Goal: Information Seeking & Learning: Compare options

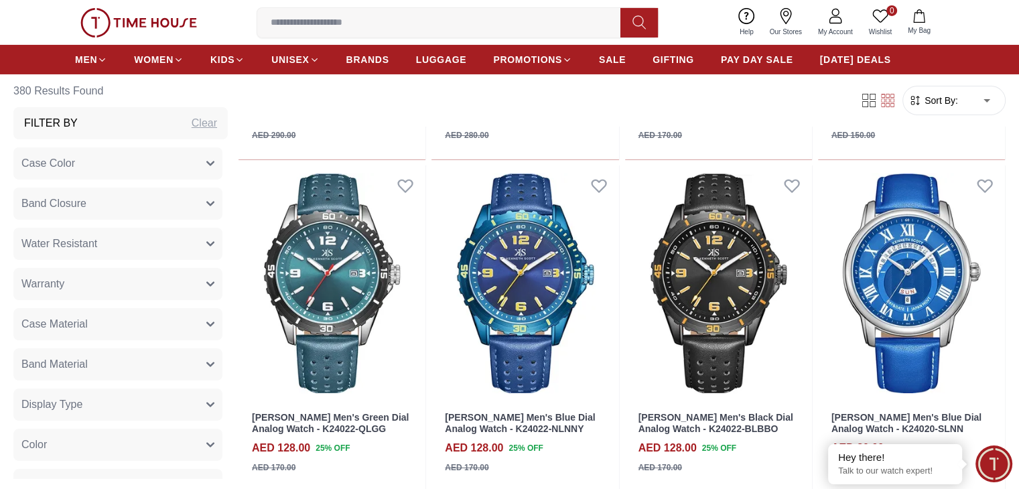
scroll to position [9848, 0]
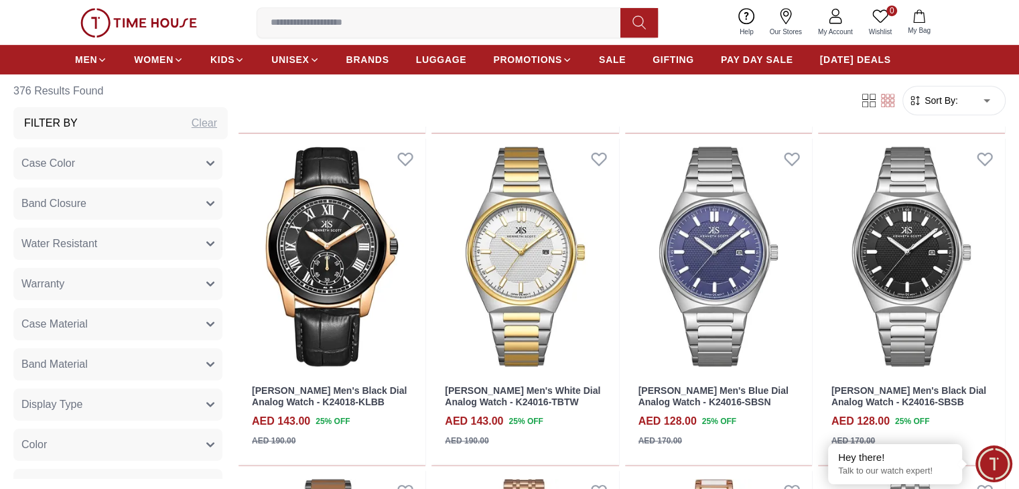
scroll to position [10871, 0]
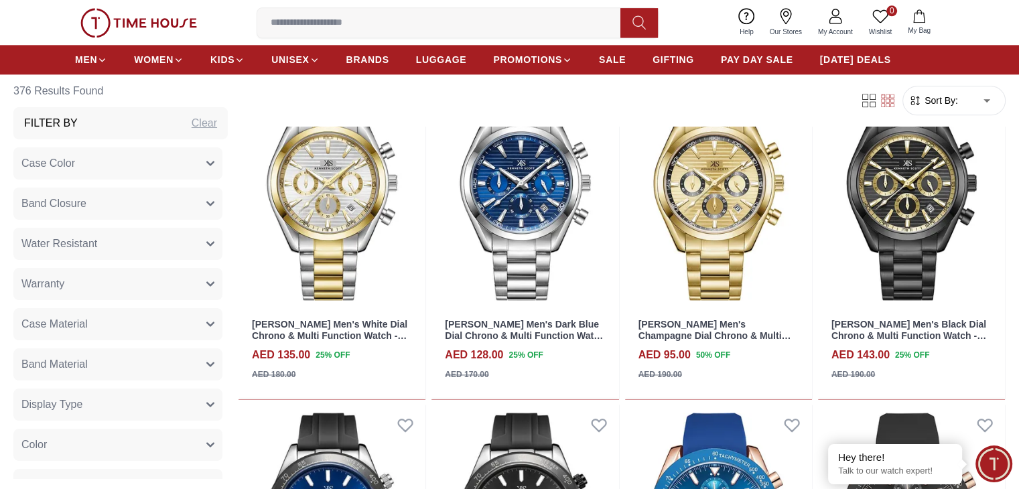
scroll to position [11931, 0]
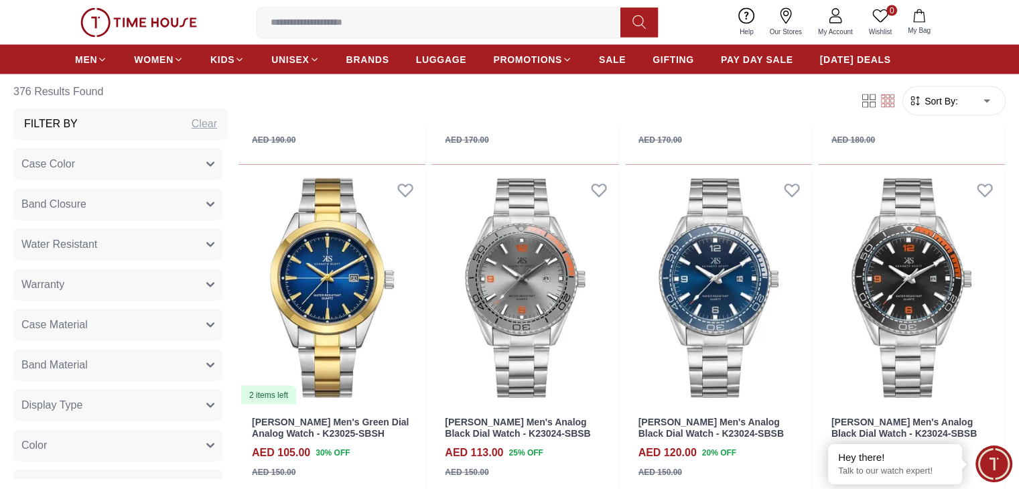
scroll to position [12843, 0]
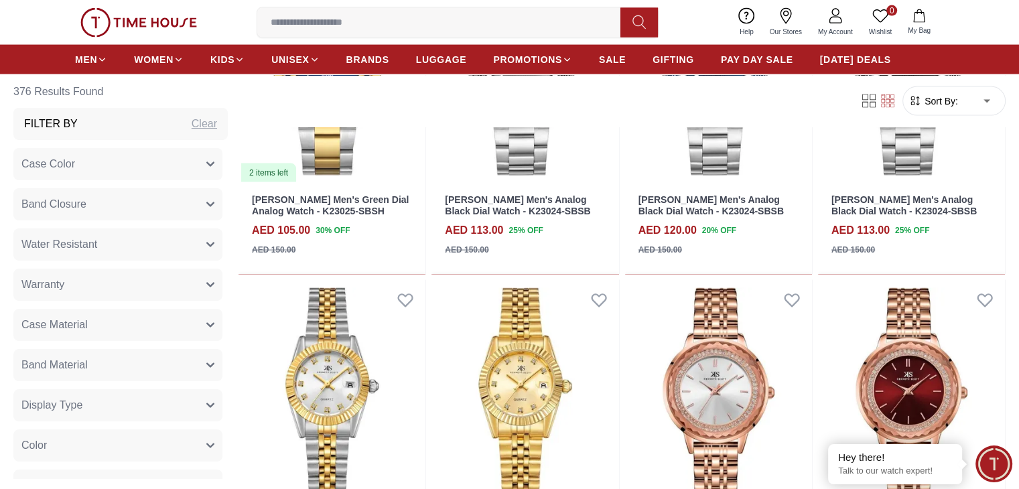
scroll to position [13055, 0]
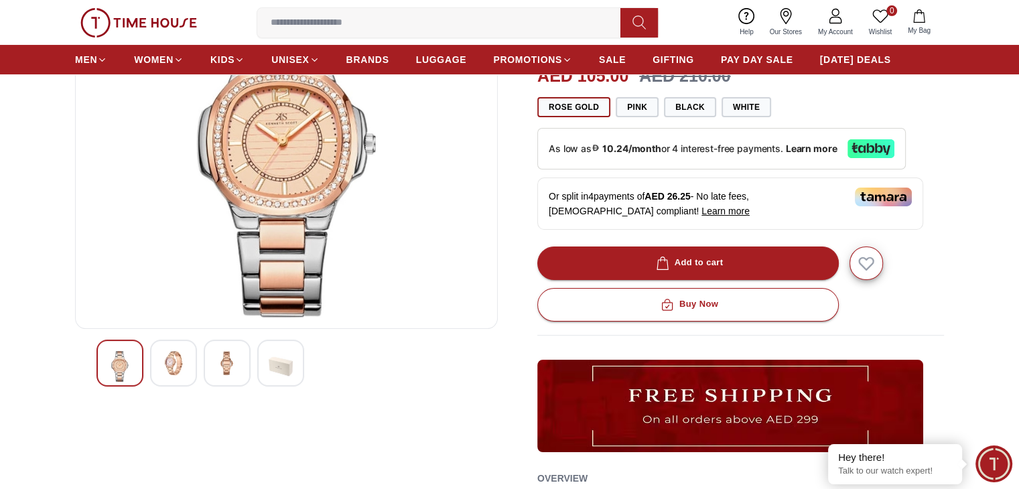
scroll to position [93, 0]
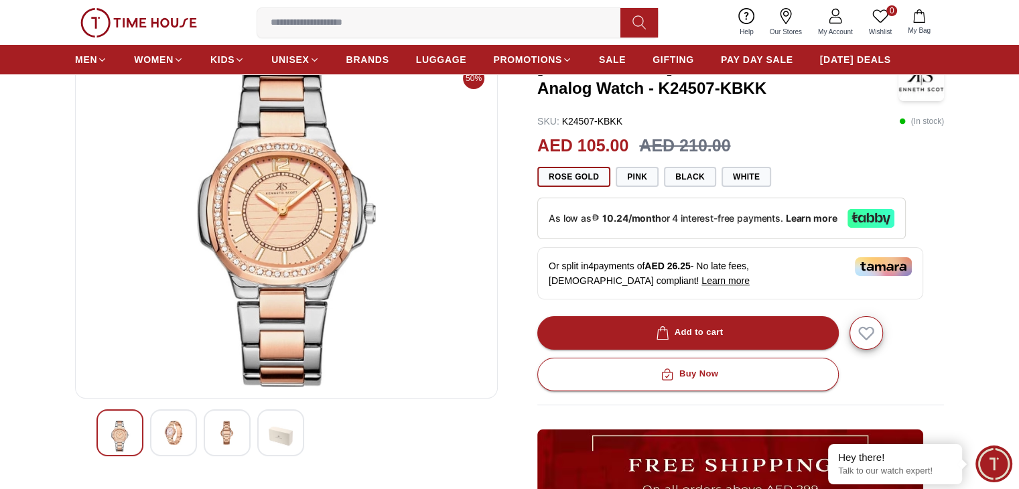
click at [180, 437] on img at bounding box center [173, 433] width 24 height 24
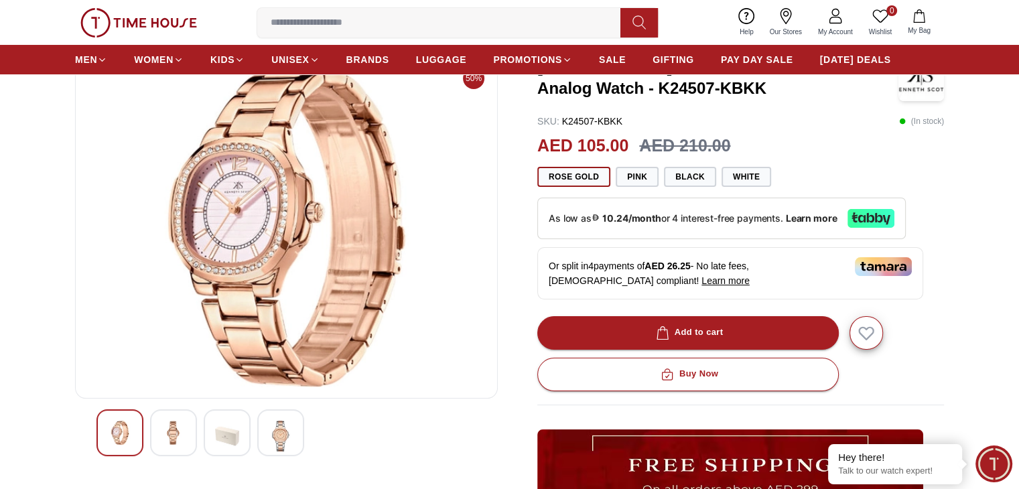
click at [273, 427] on img at bounding box center [281, 436] width 24 height 31
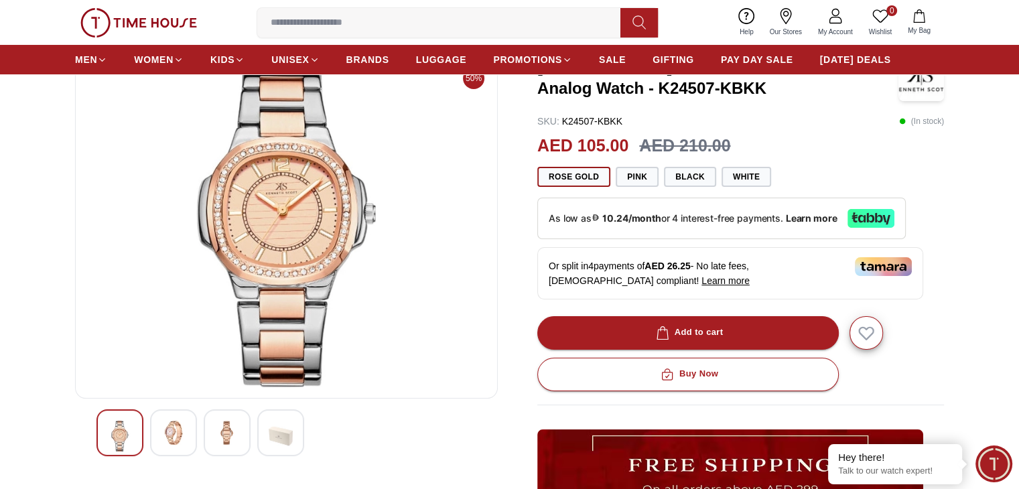
click at [224, 429] on img at bounding box center [227, 433] width 24 height 24
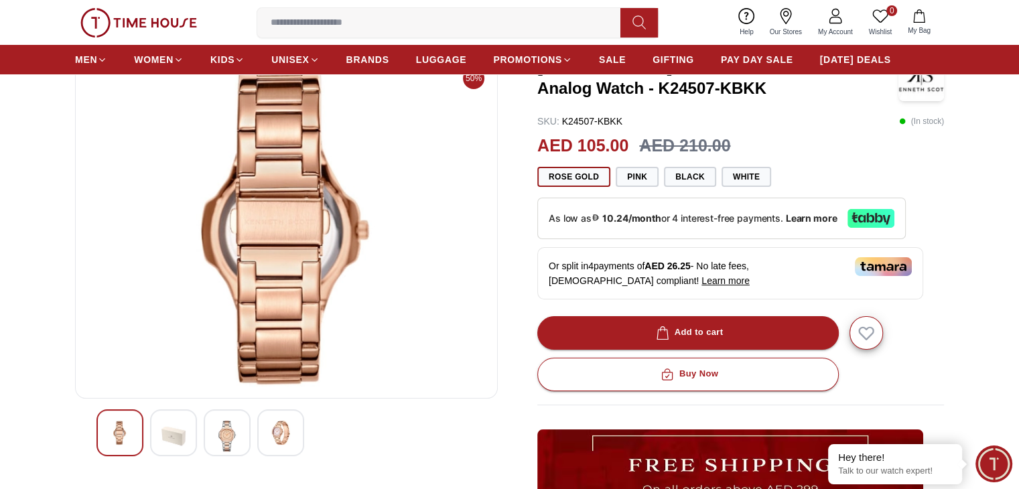
click at [137, 437] on div at bounding box center [119, 432] width 47 height 47
click at [236, 424] on img at bounding box center [227, 436] width 24 height 31
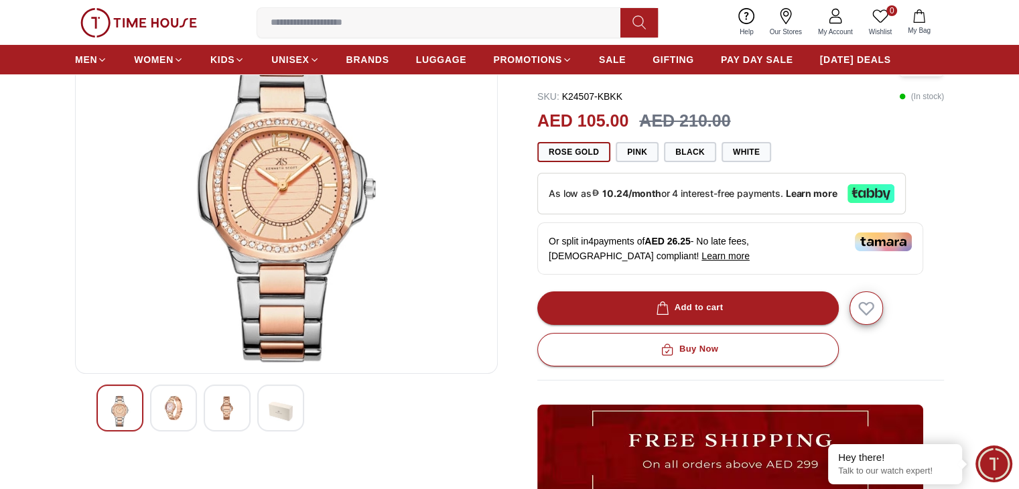
scroll to position [0, 0]
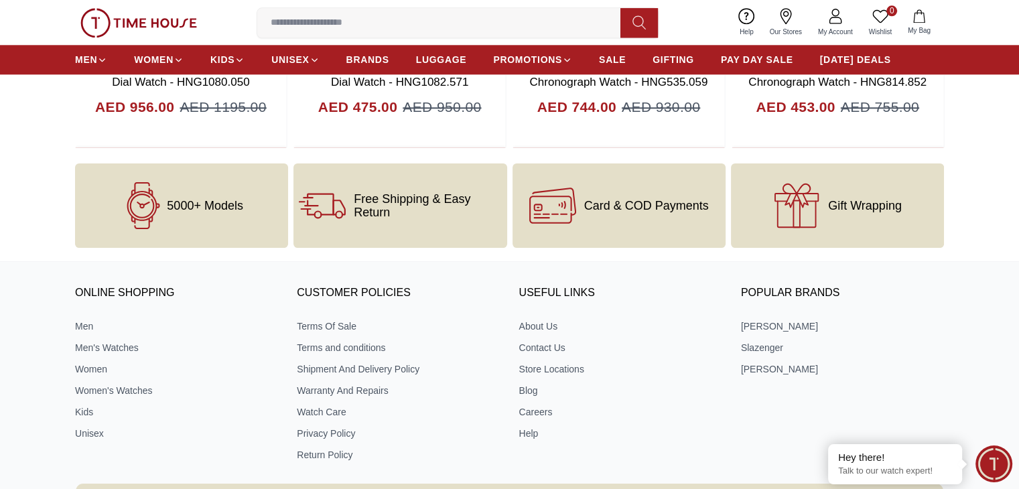
scroll to position [1594, 0]
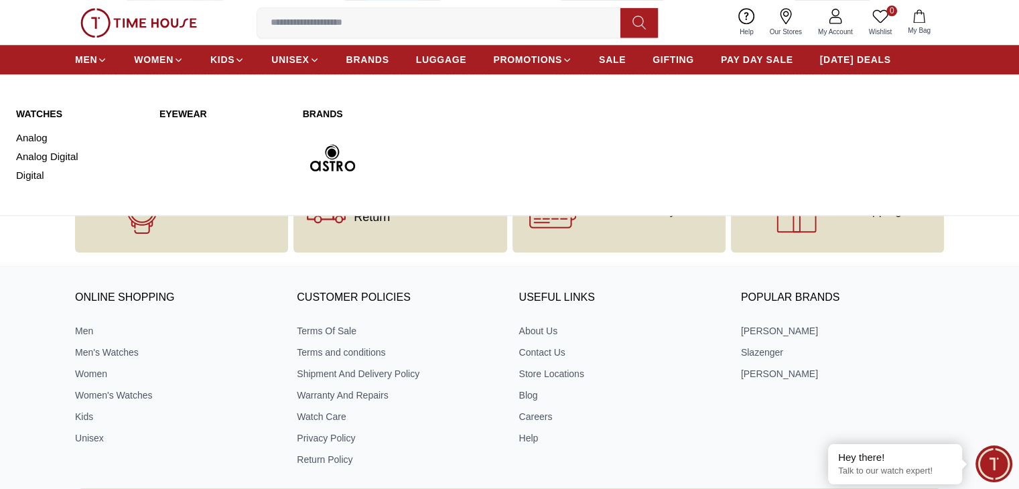
click at [53, 108] on link "WATCHES" at bounding box center [79, 113] width 127 height 13
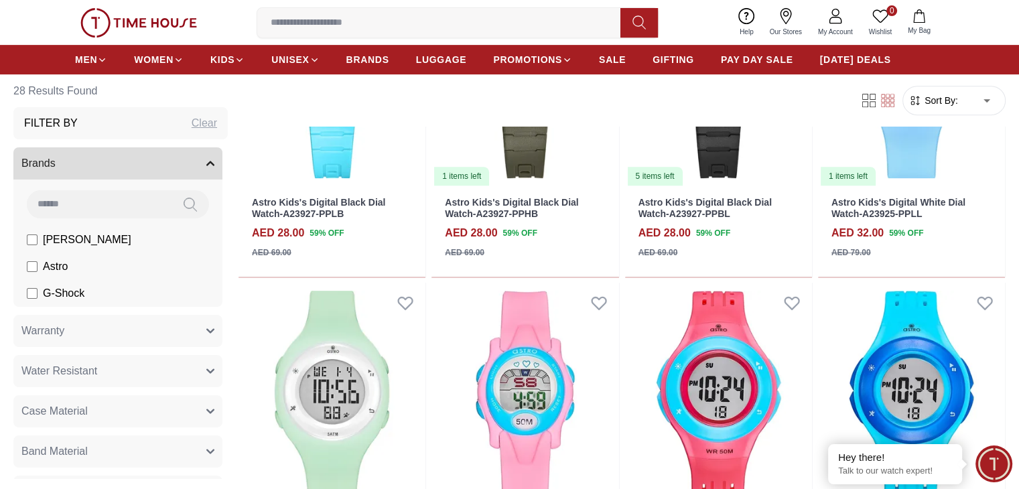
scroll to position [604, 0]
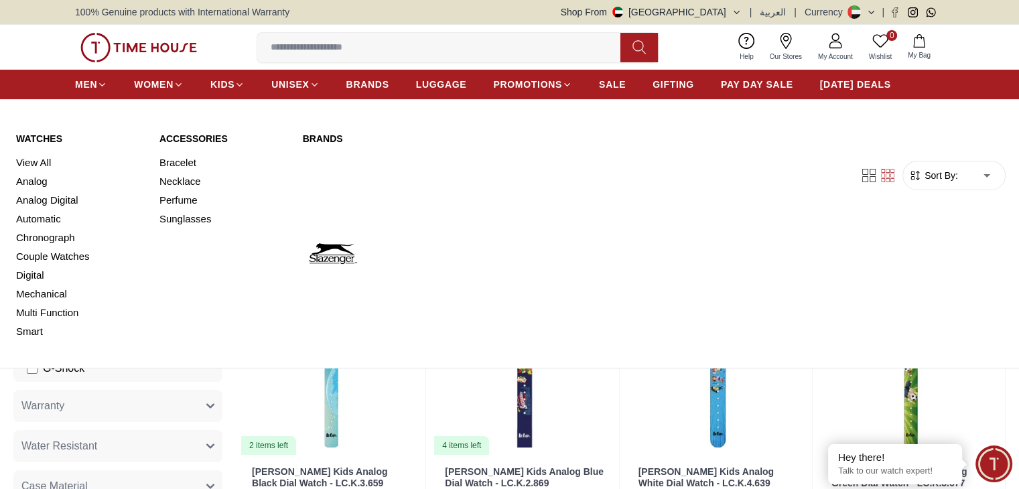
click at [43, 137] on link "Watches" at bounding box center [79, 138] width 127 height 13
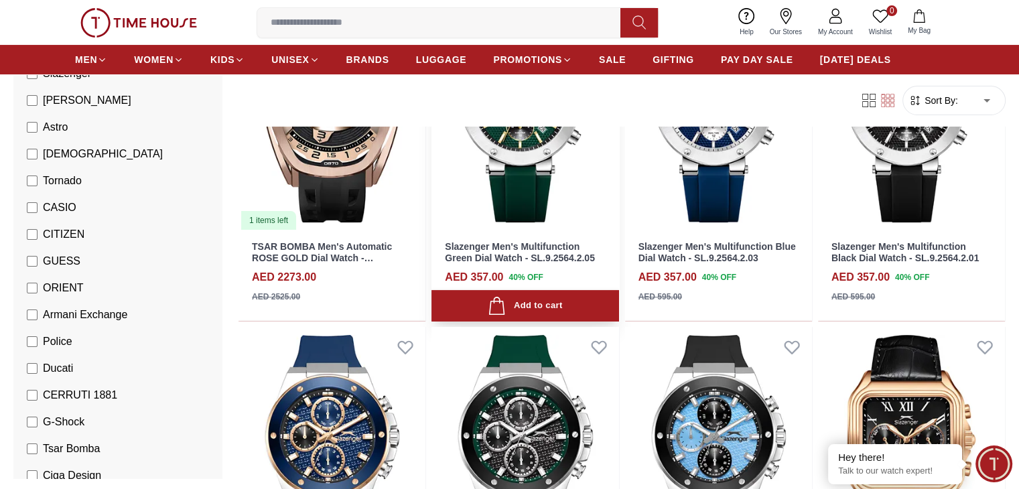
scroll to position [224, 0]
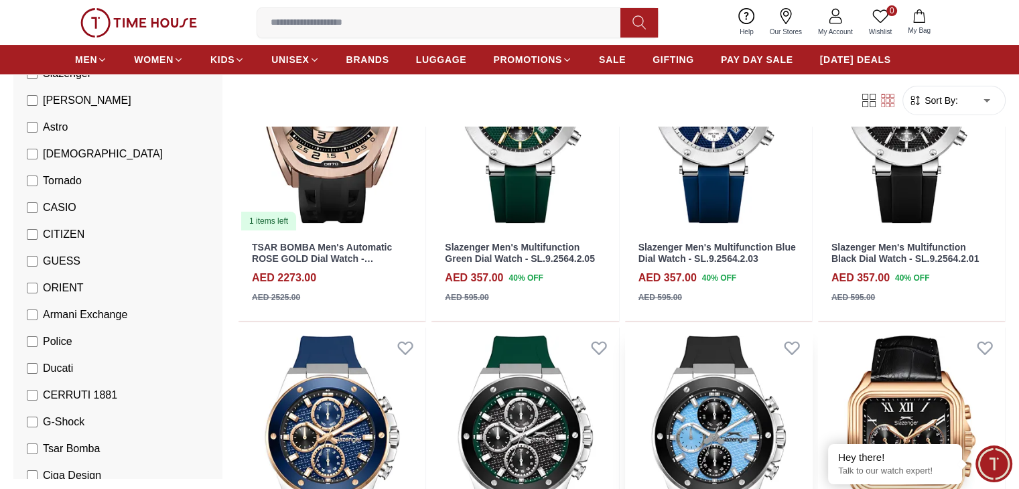
click at [625, 338] on img at bounding box center [718, 446] width 187 height 236
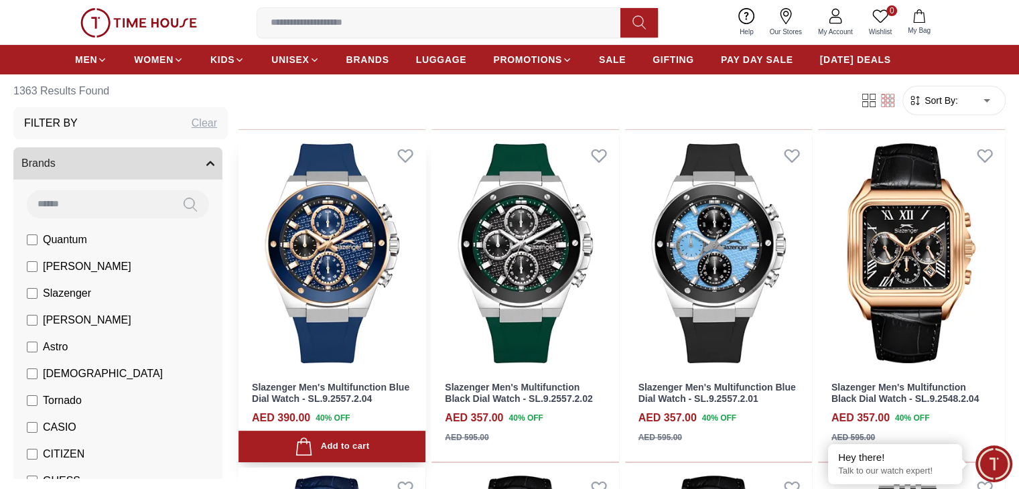
scroll to position [435, 0]
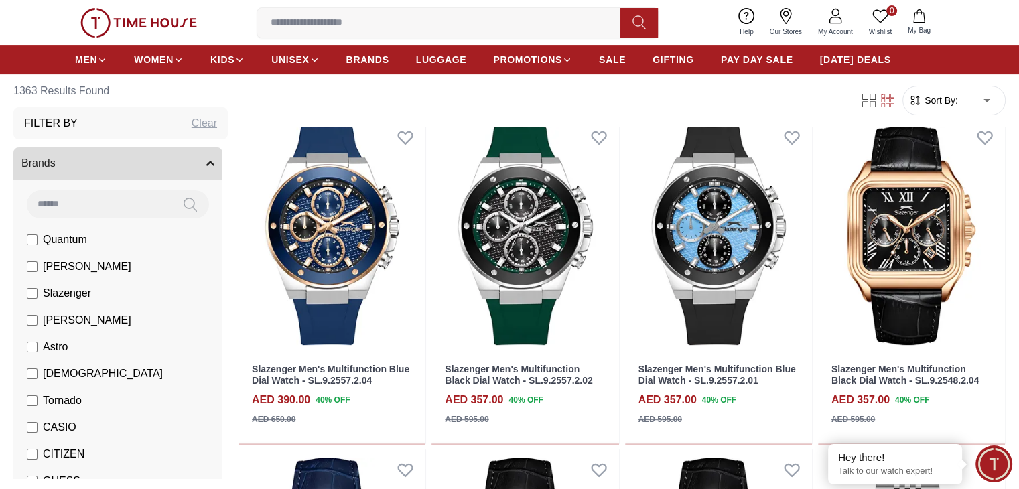
scroll to position [572, 0]
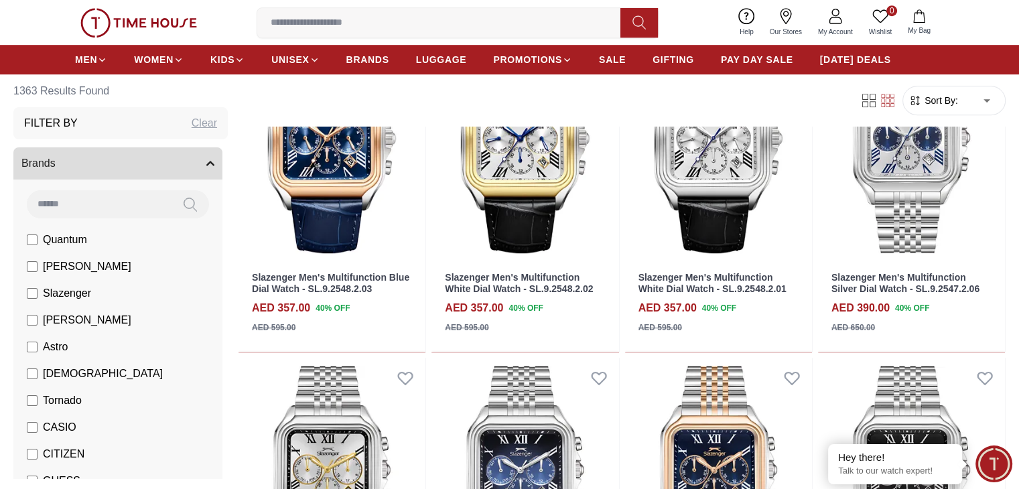
scroll to position [858, 0]
